Goal: Information Seeking & Learning: Find specific fact

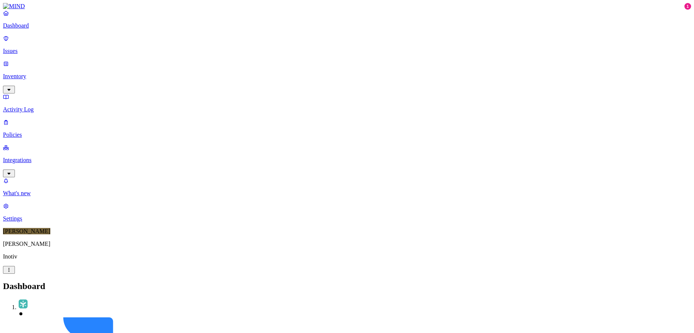
click at [42, 157] on p "Integrations" at bounding box center [347, 160] width 688 height 7
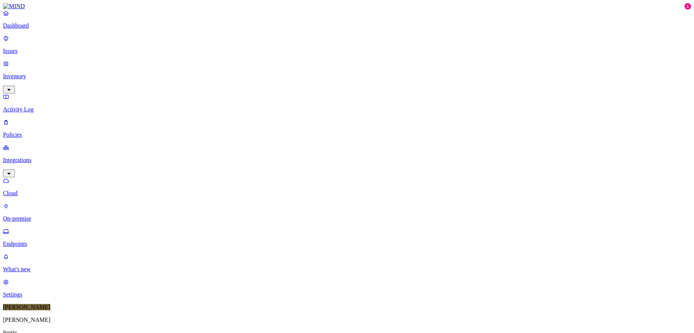
click at [42, 215] on p "On-premise" at bounding box center [347, 218] width 688 height 7
click at [42, 241] on p "Endpoints" at bounding box center [347, 244] width 688 height 7
click at [29, 132] on p "Policies" at bounding box center [347, 135] width 688 height 7
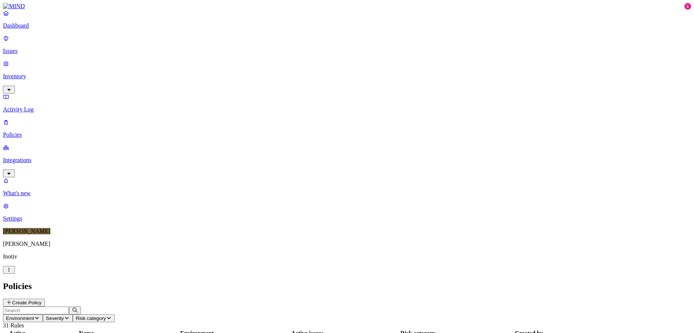
scroll to position [186, 0]
click at [37, 94] on link "Activity Log" at bounding box center [347, 103] width 688 height 19
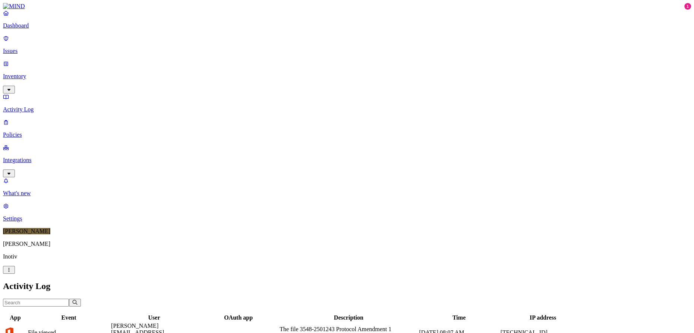
click at [29, 73] on p "Inventory" at bounding box center [347, 76] width 688 height 7
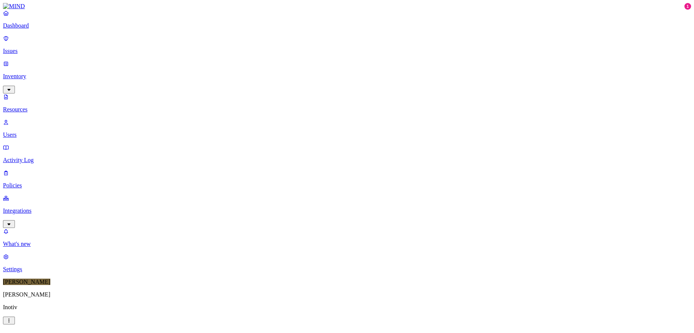
click at [24, 48] on p "Issues" at bounding box center [347, 51] width 688 height 7
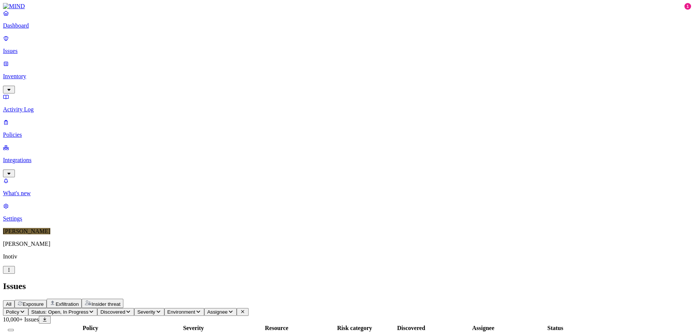
click at [34, 29] on p "Dashboard" at bounding box center [347, 25] width 688 height 7
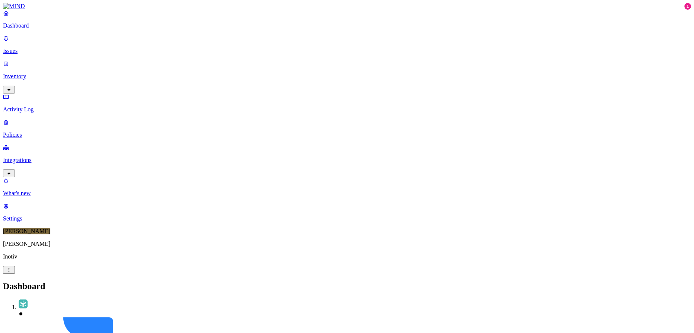
click at [29, 157] on p "Integrations" at bounding box center [347, 160] width 688 height 7
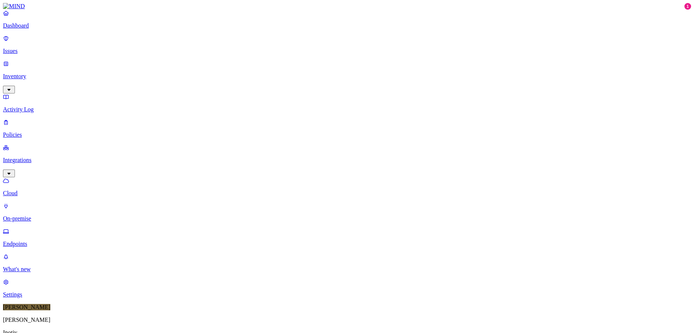
click at [46, 241] on p "Endpoints" at bounding box center [347, 244] width 688 height 7
type input "[PERSON_NAME][EMAIL_ADDRESS][PERSON_NAME][DOMAIN_NAME]"
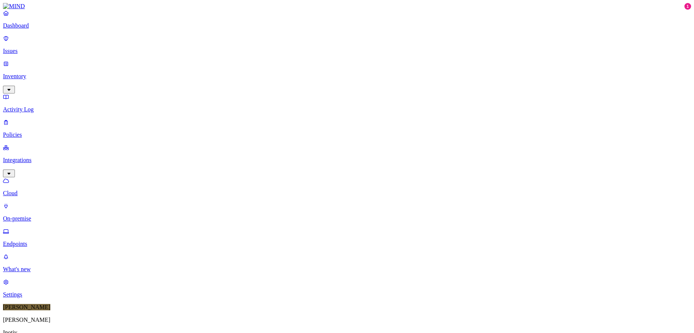
click at [44, 73] on p "Inventory" at bounding box center [347, 76] width 688 height 7
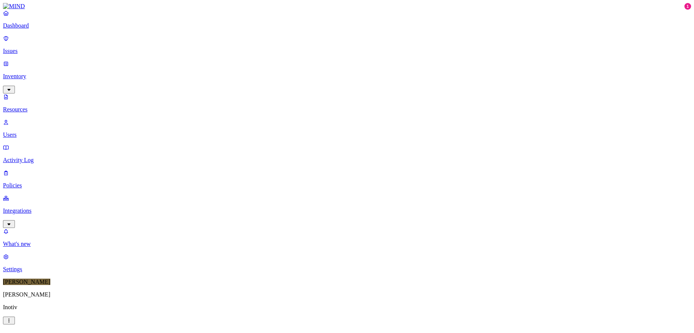
click at [41, 132] on p "Users" at bounding box center [347, 135] width 688 height 7
click at [302, 57] on div "Disabled" at bounding box center [302, 54] width 0 height 7
click at [302, 50] on div "Enabled" at bounding box center [302, 47] width 0 height 7
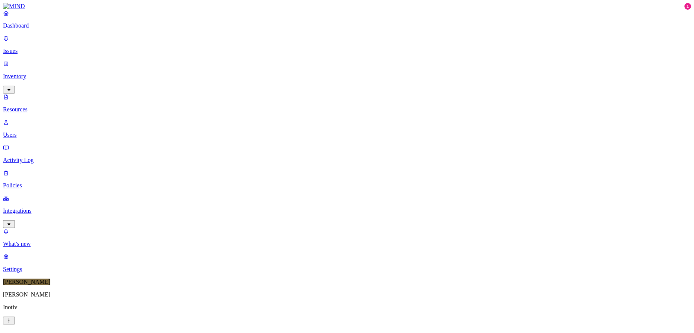
click at [302, 38] on div "All" at bounding box center [302, 40] width 0 height 7
click at [302, 51] on div "Enabled" at bounding box center [302, 47] width 0 height 7
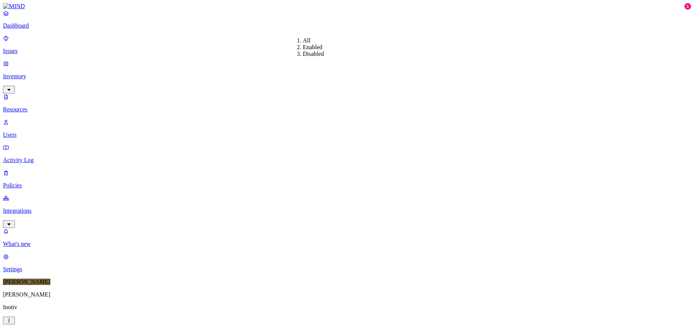
click at [302, 37] on div "All" at bounding box center [302, 40] width 0 height 7
click at [32, 29] on p "Dashboard" at bounding box center [347, 25] width 688 height 7
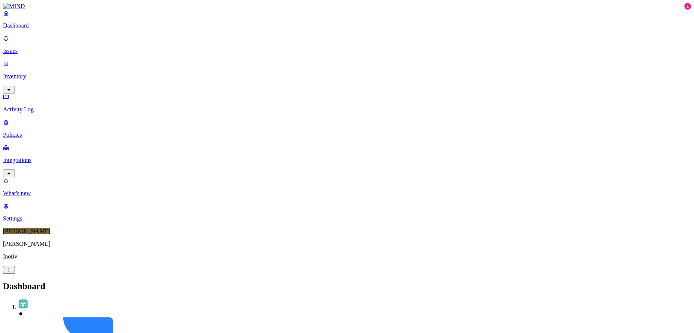
click at [50, 144] on link "Integrations" at bounding box center [347, 160] width 688 height 32
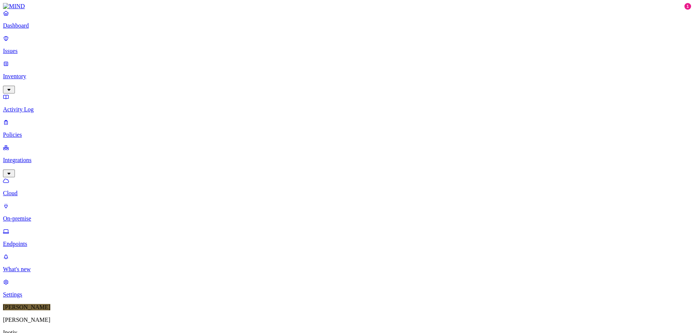
click at [47, 241] on p "Endpoints" at bounding box center [347, 244] width 688 height 7
click at [41, 177] on link "Cloud" at bounding box center [347, 186] width 688 height 19
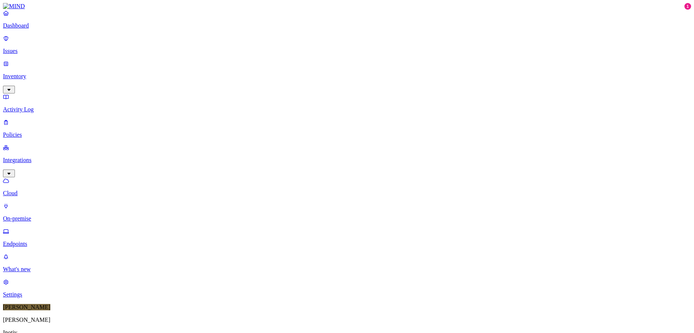
copy div "[DOMAIN_NAME]"
click at [45, 241] on p "Endpoints" at bounding box center [347, 244] width 688 height 7
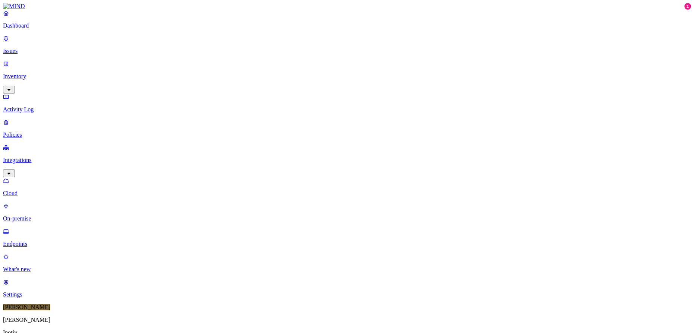
type input "b"
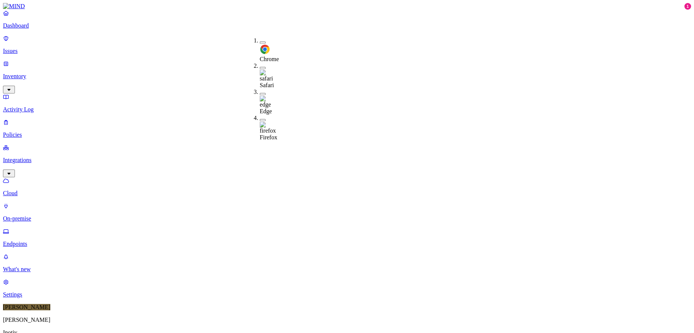
click at [219, 44] on div "Online" at bounding box center [219, 50] width 0 height 13
